Goal: Check status: Check status

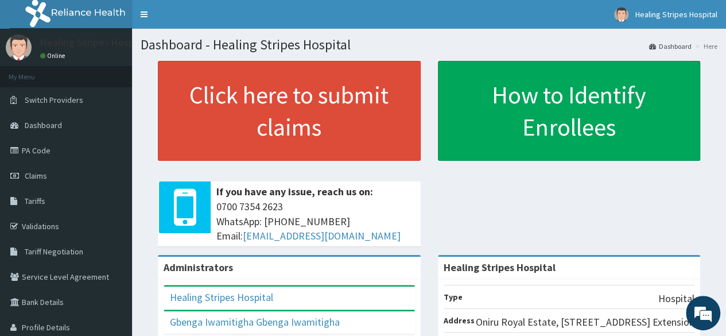
click at [38, 176] on span "Claims" at bounding box center [36, 175] width 22 height 10
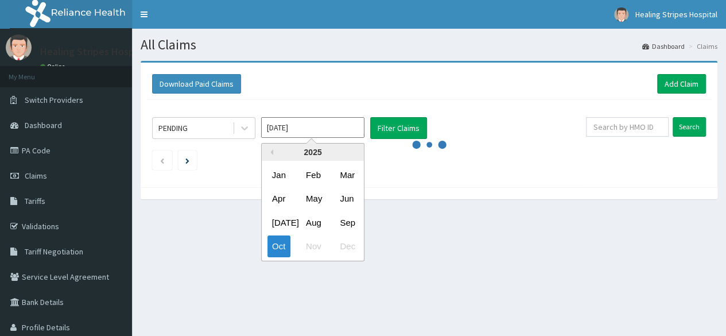
click at [340, 126] on input "Oct 2025" at bounding box center [312, 127] width 103 height 21
click at [346, 220] on div "Sep" at bounding box center [346, 222] width 23 height 21
type input "Sep 2025"
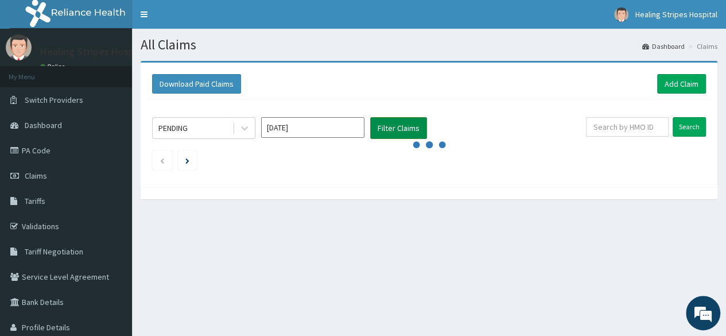
click at [407, 126] on button "Filter Claims" at bounding box center [398, 128] width 57 height 22
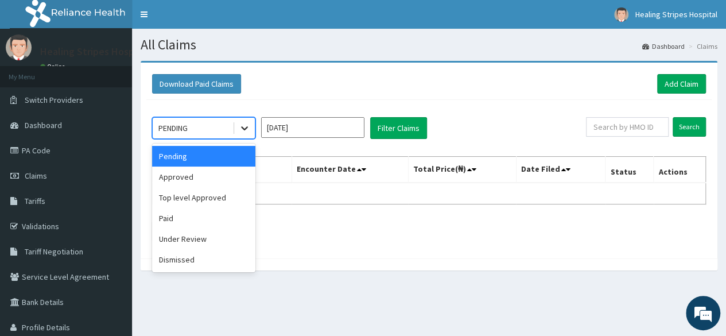
click at [243, 127] on icon at bounding box center [244, 127] width 11 height 11
click at [217, 174] on div "Approved" at bounding box center [203, 176] width 103 height 21
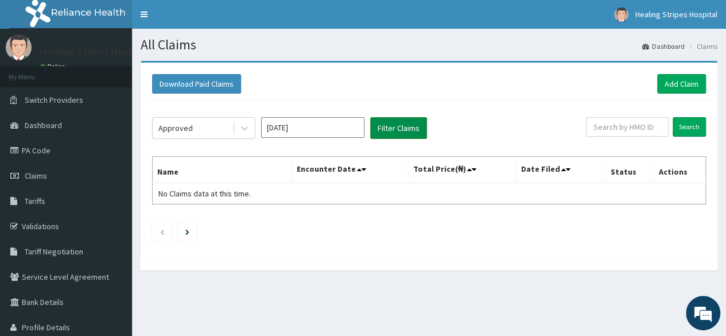
click at [397, 124] on button "Filter Claims" at bounding box center [398, 128] width 57 height 22
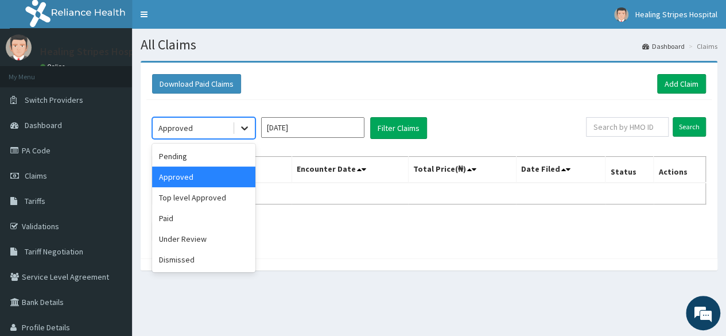
click at [242, 131] on icon at bounding box center [244, 127] width 11 height 11
click at [217, 158] on div "Pending" at bounding box center [203, 156] width 103 height 21
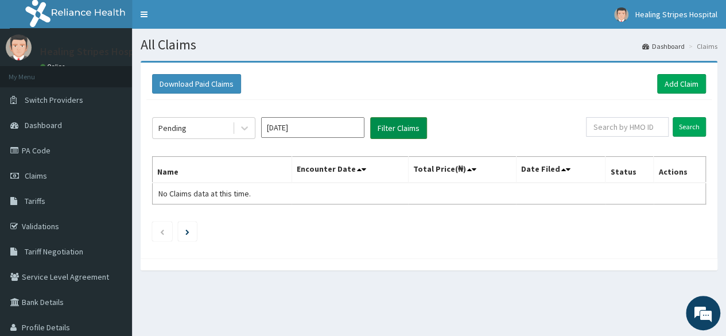
click at [389, 137] on button "Filter Claims" at bounding box center [398, 128] width 57 height 22
click at [393, 133] on button "Filter Claims" at bounding box center [398, 128] width 57 height 22
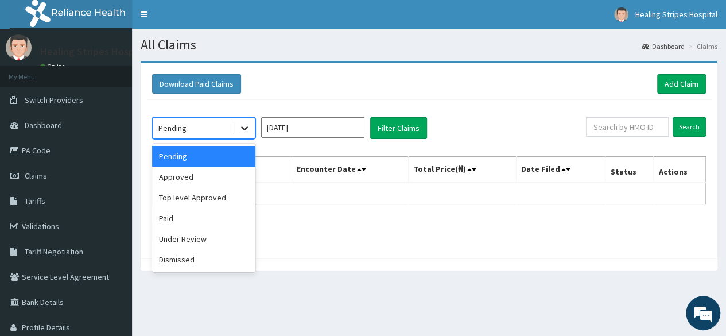
click at [244, 124] on icon at bounding box center [244, 127] width 11 height 11
click at [197, 199] on div "Top level Approved" at bounding box center [203, 197] width 103 height 21
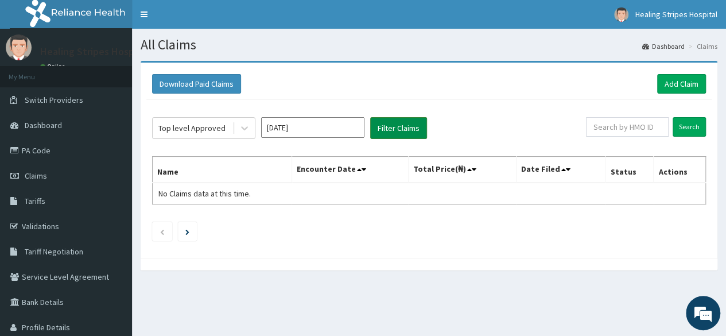
click at [399, 127] on button "Filter Claims" at bounding box center [398, 128] width 57 height 22
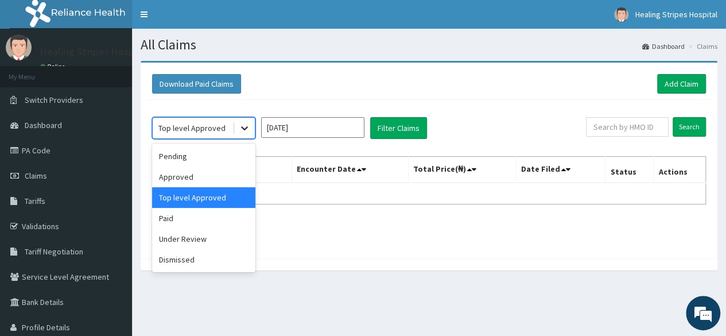
click at [247, 128] on icon at bounding box center [244, 127] width 11 height 11
click at [188, 220] on div "Paid" at bounding box center [203, 218] width 103 height 21
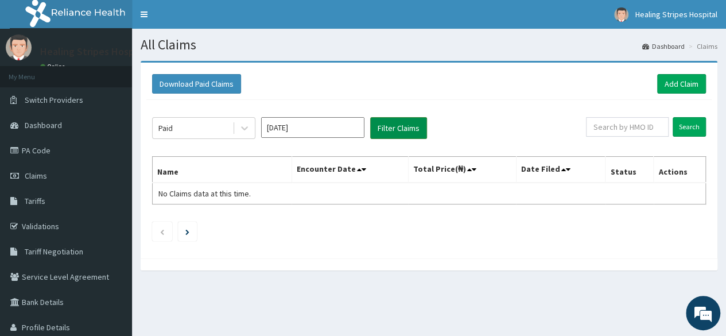
click at [397, 128] on button "Filter Claims" at bounding box center [398, 128] width 57 height 22
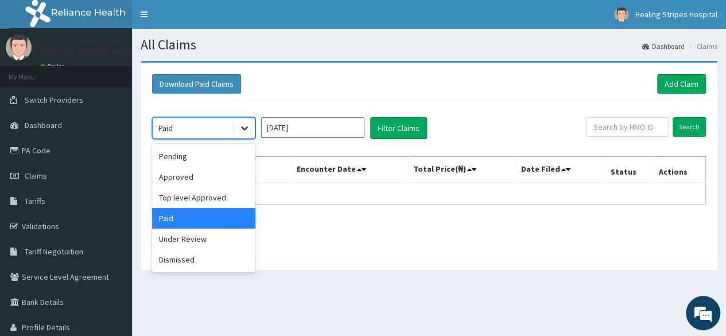
click at [249, 131] on icon at bounding box center [244, 127] width 11 height 11
click at [194, 236] on div "Under Review" at bounding box center [203, 238] width 103 height 21
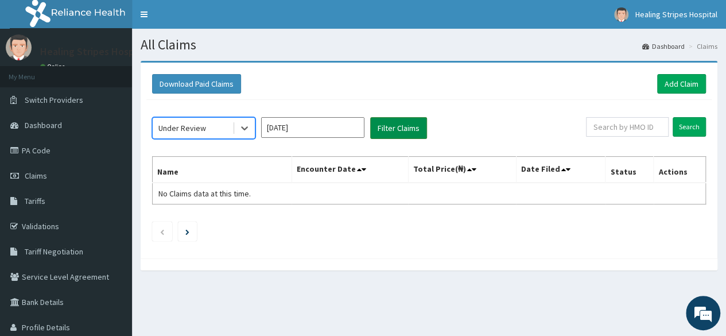
click at [394, 126] on button "Filter Claims" at bounding box center [398, 128] width 57 height 22
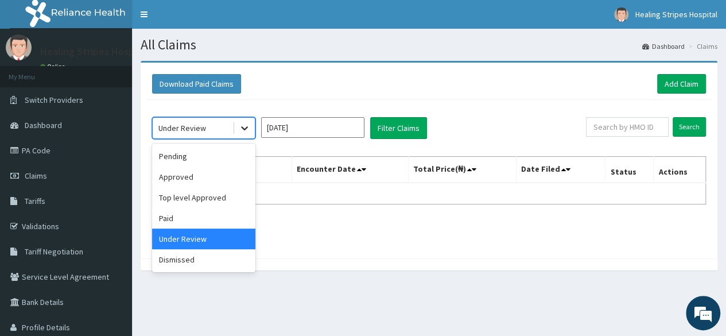
click at [242, 128] on icon at bounding box center [244, 127] width 11 height 11
click at [181, 256] on div "Dismissed" at bounding box center [203, 259] width 103 height 21
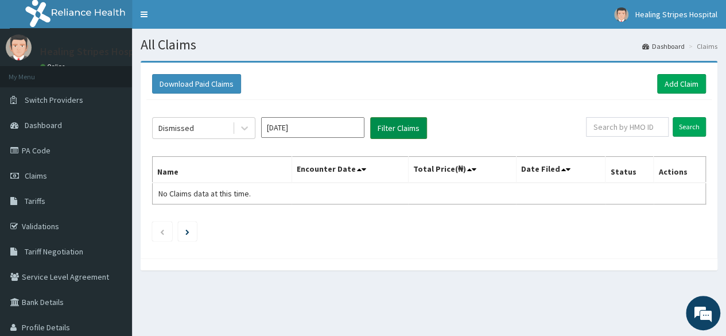
click at [393, 124] on button "Filter Claims" at bounding box center [398, 128] width 57 height 22
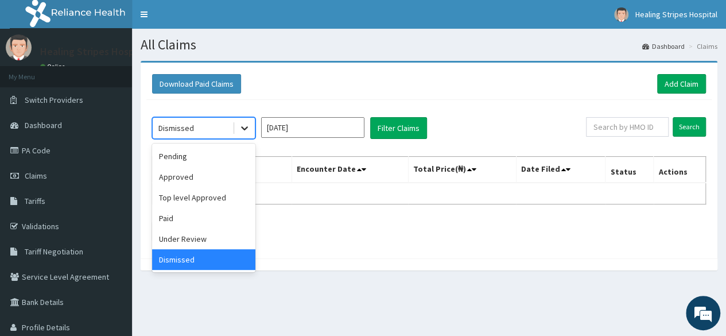
click at [249, 130] on icon at bounding box center [244, 127] width 11 height 11
click at [200, 260] on div "Dismissed" at bounding box center [203, 259] width 103 height 21
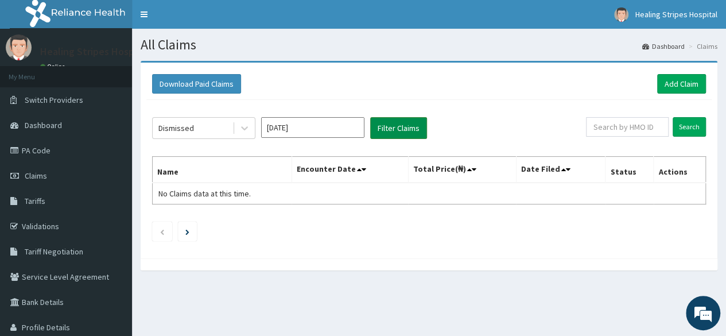
click at [399, 125] on button "Filter Claims" at bounding box center [398, 128] width 57 height 22
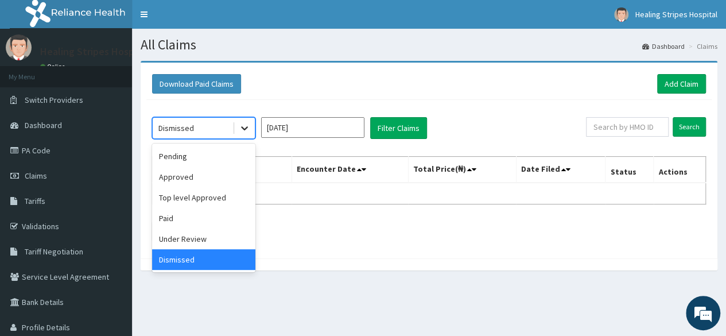
click at [248, 130] on icon at bounding box center [244, 127] width 11 height 11
click at [195, 220] on div "Paid" at bounding box center [203, 218] width 103 height 21
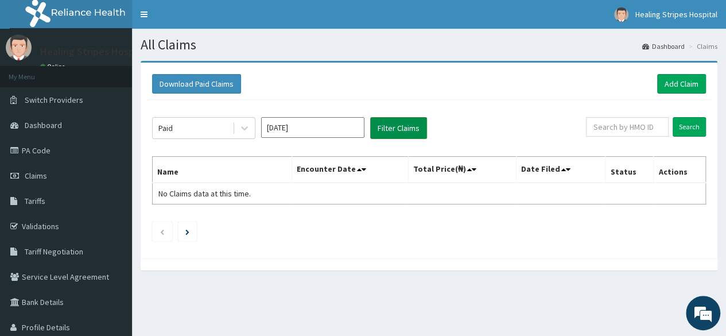
click at [408, 131] on button "Filter Claims" at bounding box center [398, 128] width 57 height 22
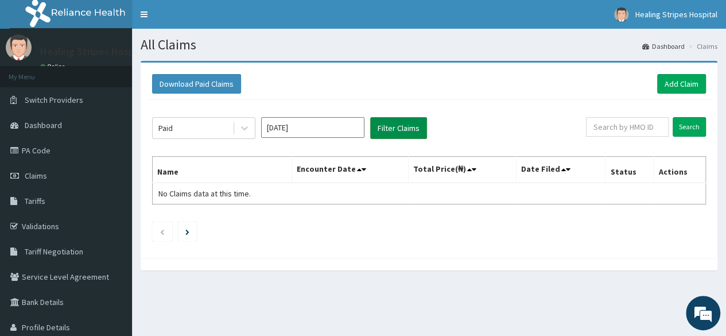
click at [408, 131] on button "Filter Claims" at bounding box center [398, 128] width 57 height 22
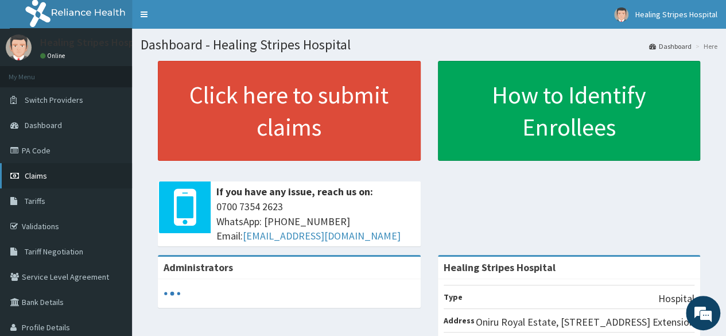
click at [41, 176] on span "Claims" at bounding box center [36, 175] width 22 height 10
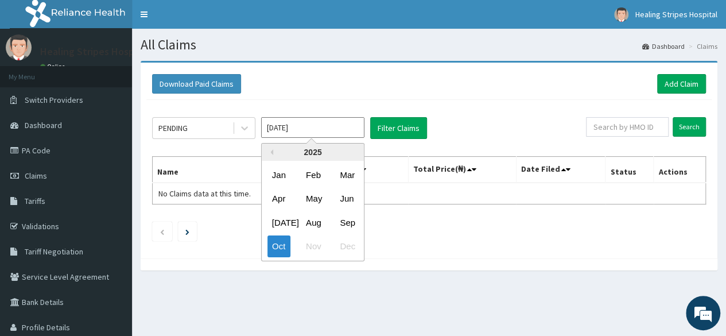
click at [291, 129] on input "Oct 2025" at bounding box center [312, 127] width 103 height 21
click at [342, 221] on div "Sep" at bounding box center [346, 222] width 23 height 21
type input "[DATE]"
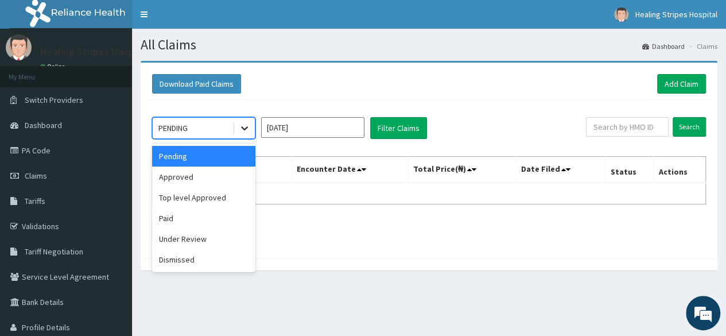
click at [240, 123] on icon at bounding box center [244, 127] width 11 height 11
click at [221, 161] on div "Pending" at bounding box center [203, 156] width 103 height 21
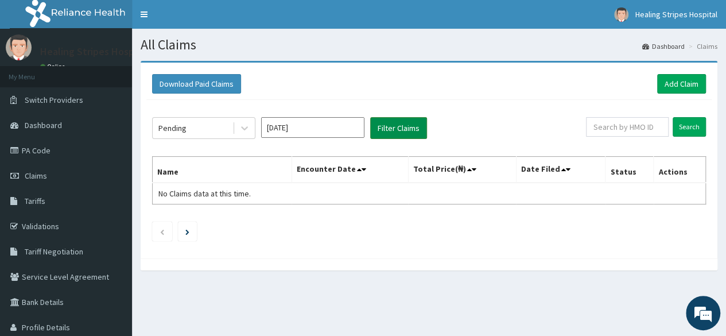
click at [398, 123] on button "Filter Claims" at bounding box center [398, 128] width 57 height 22
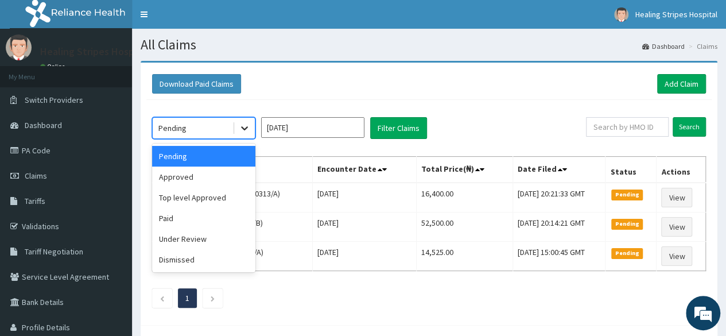
click at [245, 124] on icon at bounding box center [244, 127] width 11 height 11
click at [196, 241] on div "Under Review" at bounding box center [203, 238] width 103 height 21
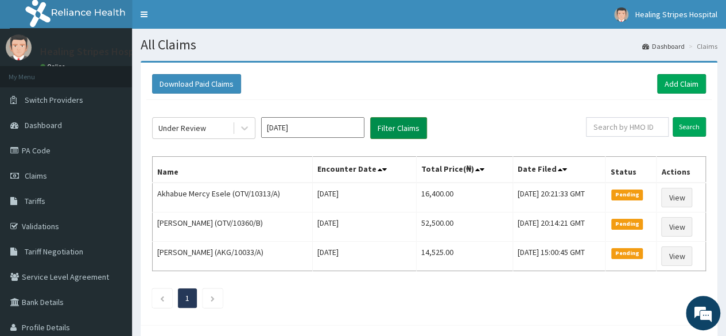
click at [400, 127] on button "Filter Claims" at bounding box center [398, 128] width 57 height 22
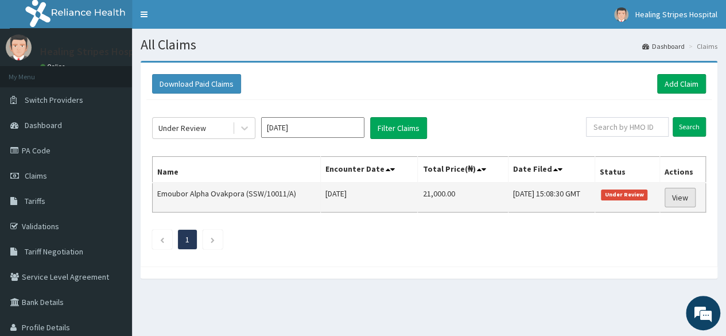
click at [681, 193] on link "View" at bounding box center [679, 198] width 31 height 20
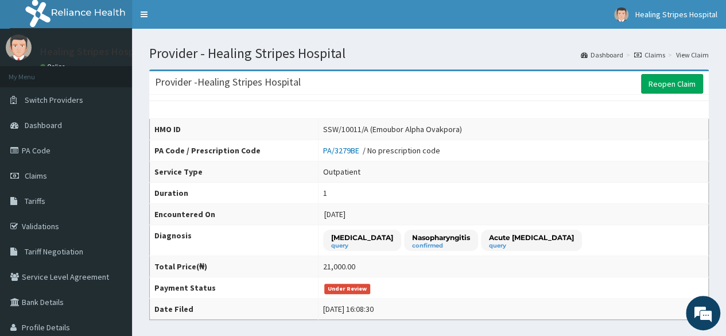
click at [542, 198] on td "1" at bounding box center [513, 192] width 390 height 21
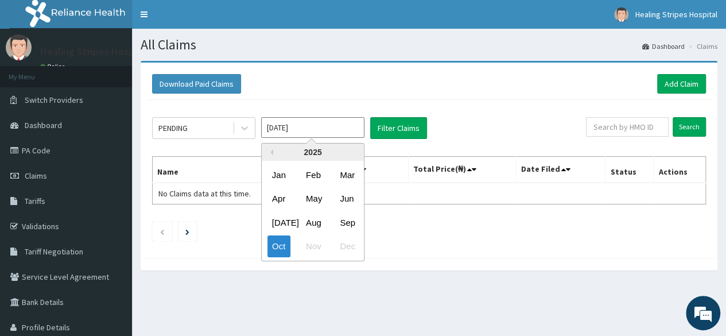
click at [346, 135] on input "[DATE]" at bounding box center [312, 127] width 103 height 21
click at [352, 221] on div "Sep" at bounding box center [346, 222] width 23 height 21
type input "[DATE]"
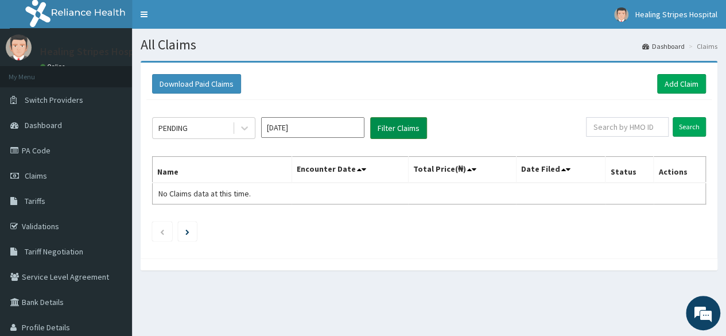
click at [402, 130] on button "Filter Claims" at bounding box center [398, 128] width 57 height 22
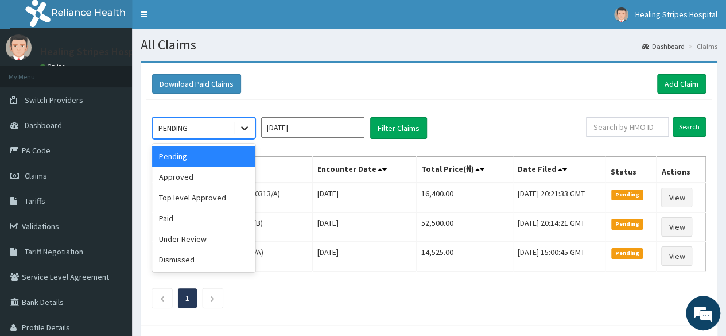
click at [241, 129] on icon at bounding box center [244, 127] width 11 height 11
click at [233, 180] on div "Approved" at bounding box center [203, 176] width 103 height 21
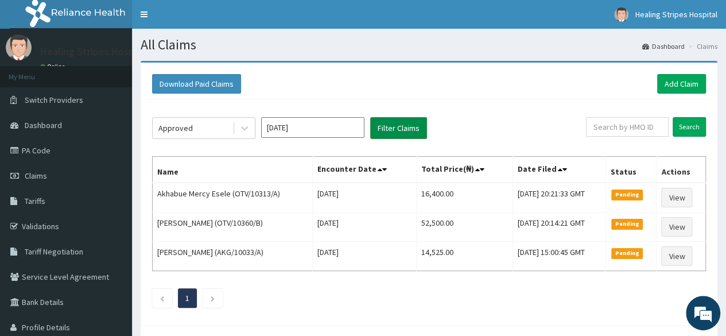
click at [389, 131] on button "Filter Claims" at bounding box center [398, 128] width 57 height 22
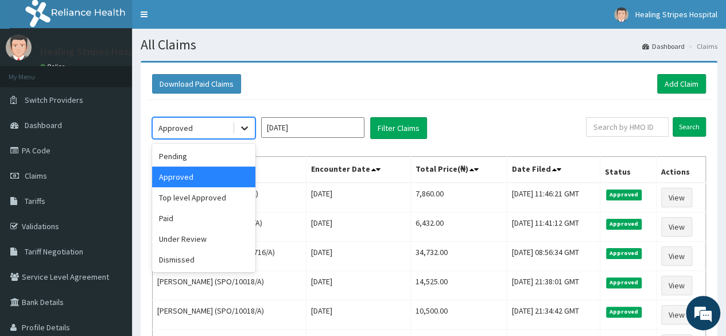
click at [240, 130] on icon at bounding box center [244, 127] width 11 height 11
click at [221, 202] on div "Top level Approved" at bounding box center [203, 197] width 103 height 21
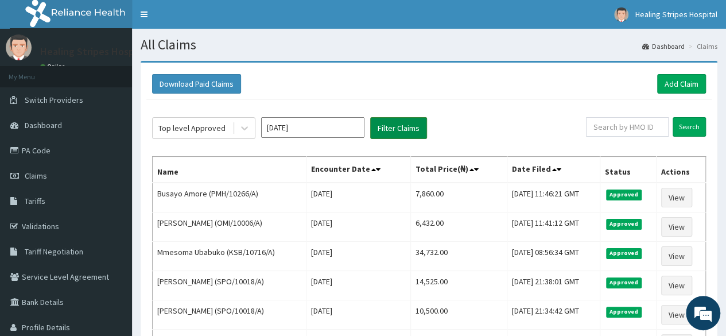
click at [412, 124] on button "Filter Claims" at bounding box center [398, 128] width 57 height 22
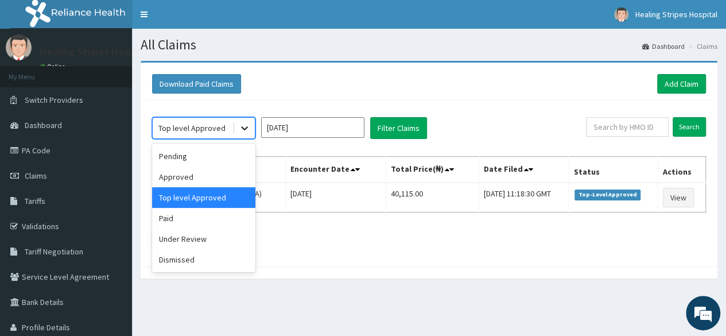
click at [235, 126] on div at bounding box center [244, 128] width 21 height 21
click at [196, 238] on div "Under Review" at bounding box center [203, 238] width 103 height 21
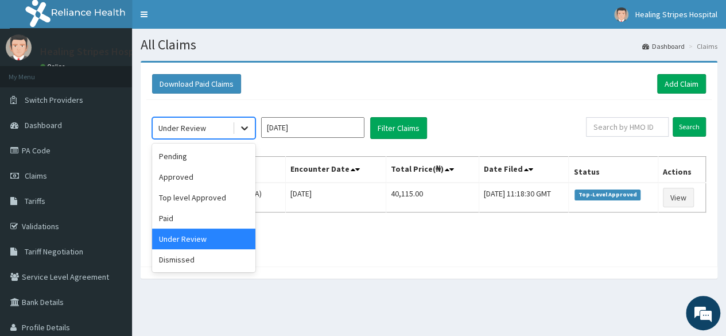
click at [246, 128] on icon at bounding box center [244, 127] width 11 height 11
click at [200, 259] on div "Dismissed" at bounding box center [203, 259] width 103 height 21
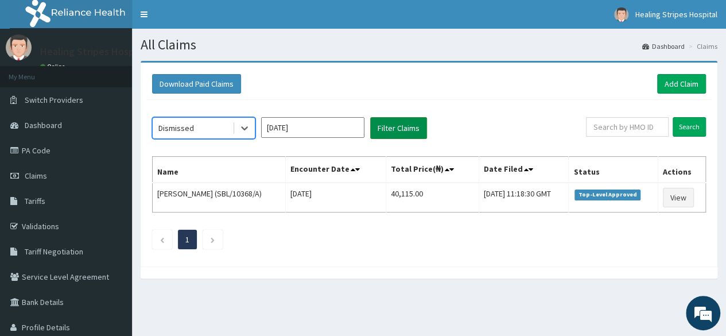
click at [400, 128] on button "Filter Claims" at bounding box center [398, 128] width 57 height 22
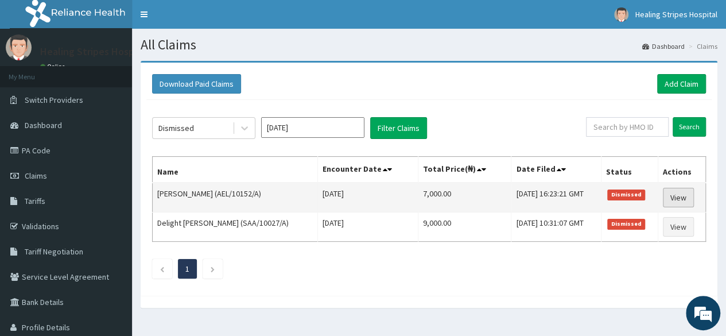
click at [683, 196] on link "View" at bounding box center [678, 198] width 31 height 20
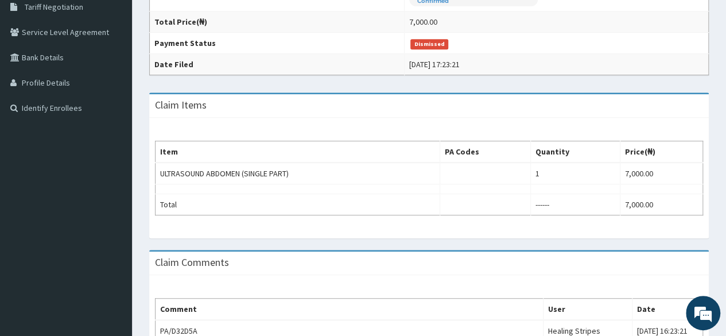
scroll to position [246, 0]
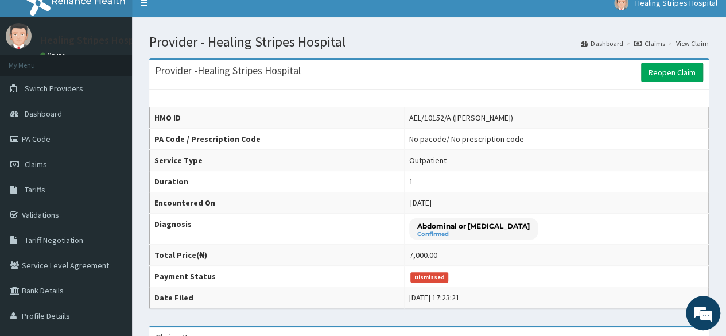
drag, startPoint x: 727, startPoint y: 146, endPoint x: 715, endPoint y: 151, distance: 13.1
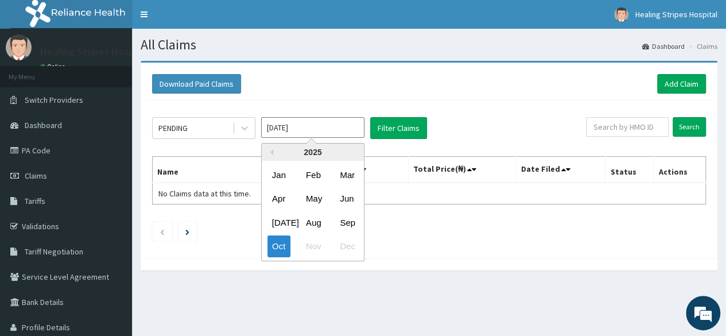
click at [311, 124] on input "[DATE]" at bounding box center [312, 127] width 103 height 21
click at [346, 224] on div "Sep" at bounding box center [346, 222] width 23 height 21
type input "[DATE]"
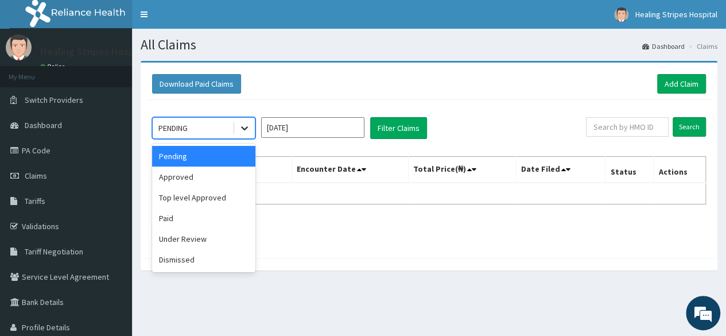
click at [248, 129] on icon at bounding box center [244, 127] width 11 height 11
click at [205, 255] on div "Dismissed" at bounding box center [203, 259] width 103 height 21
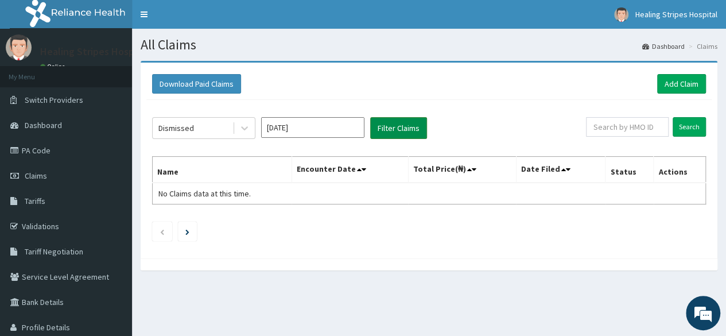
click at [392, 133] on button "Filter Claims" at bounding box center [398, 128] width 57 height 22
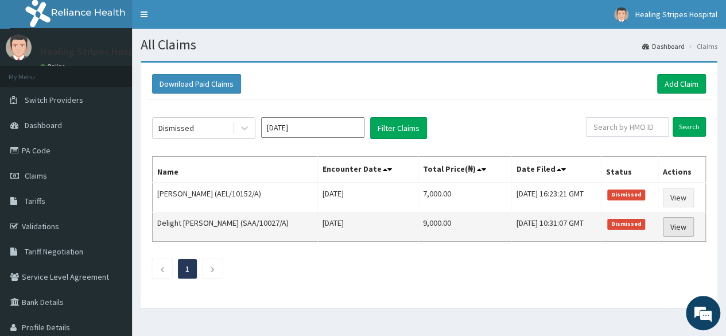
click at [673, 226] on link "View" at bounding box center [678, 227] width 31 height 20
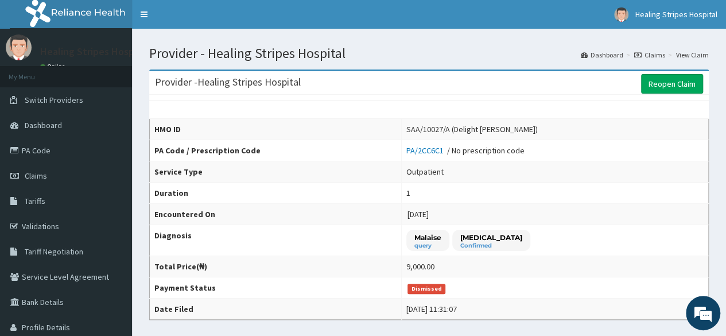
click at [548, 208] on td "[DATE]" at bounding box center [555, 214] width 307 height 21
drag, startPoint x: 731, startPoint y: 123, endPoint x: 734, endPoint y: 104, distance: 19.1
